Goal: Navigation & Orientation: Find specific page/section

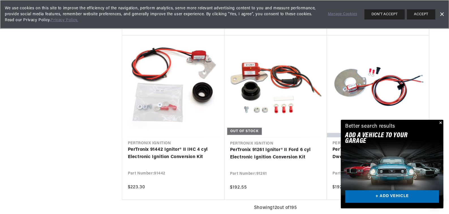
scroll to position [0, 134]
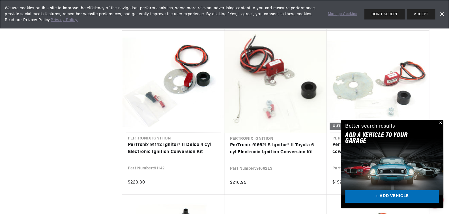
scroll to position [990, 0]
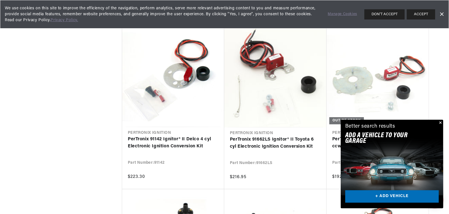
click at [439, 122] on div "Close dialog FIND THE RIGHT PARTS Take our quick quiz using the button below, a…" at bounding box center [224, 107] width 449 height 214
click at [441, 122] on button "Close" at bounding box center [439, 123] width 7 height 7
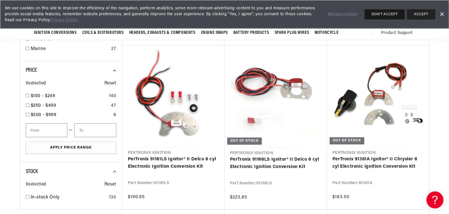
scroll to position [0, 0]
click at [390, 12] on button "DON'T ACCEPT" at bounding box center [384, 14] width 40 height 10
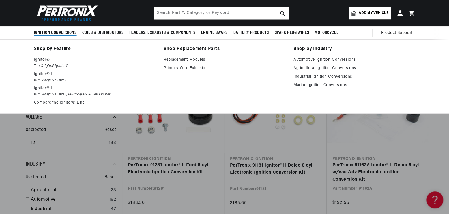
click at [48, 48] on link "Shop by Feature" at bounding box center [95, 49] width 122 height 8
